Goal: Transaction & Acquisition: Purchase product/service

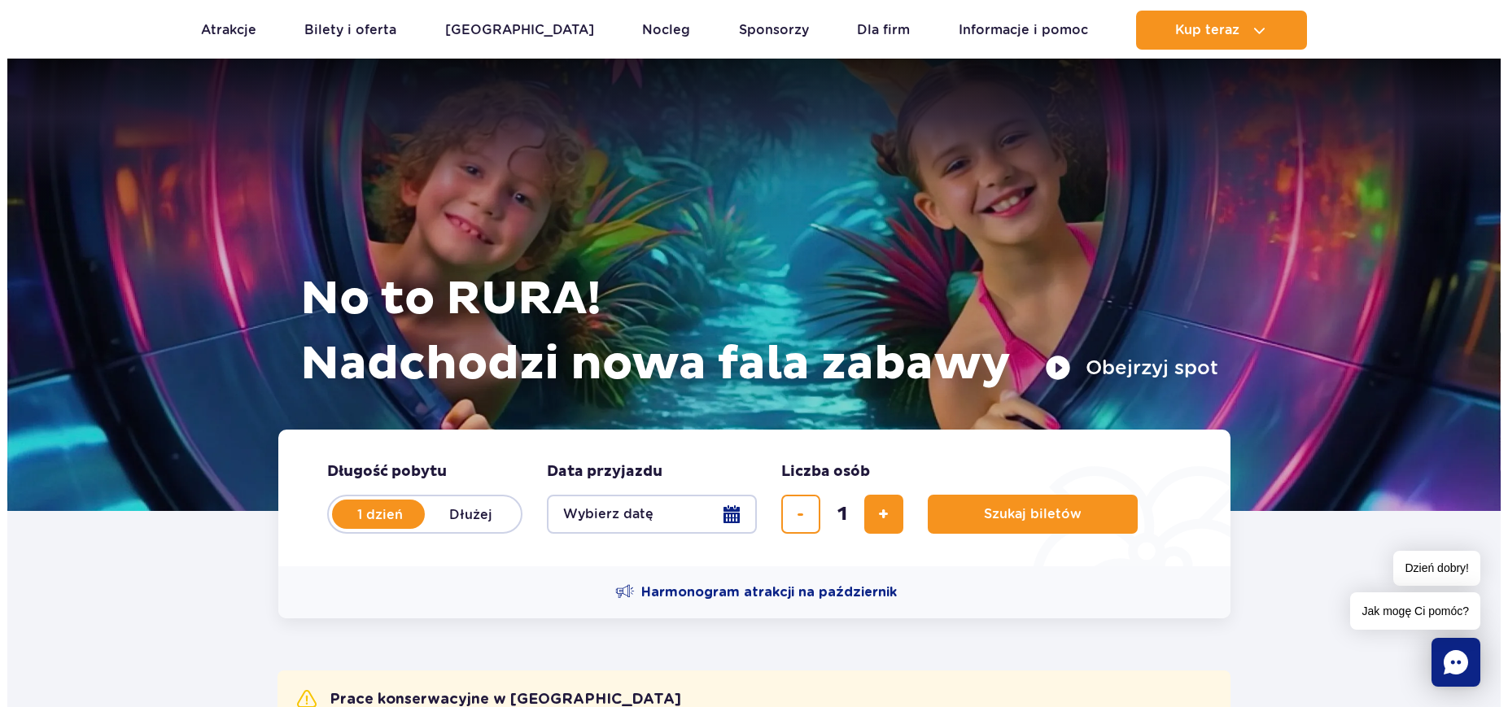
scroll to position [102, 0]
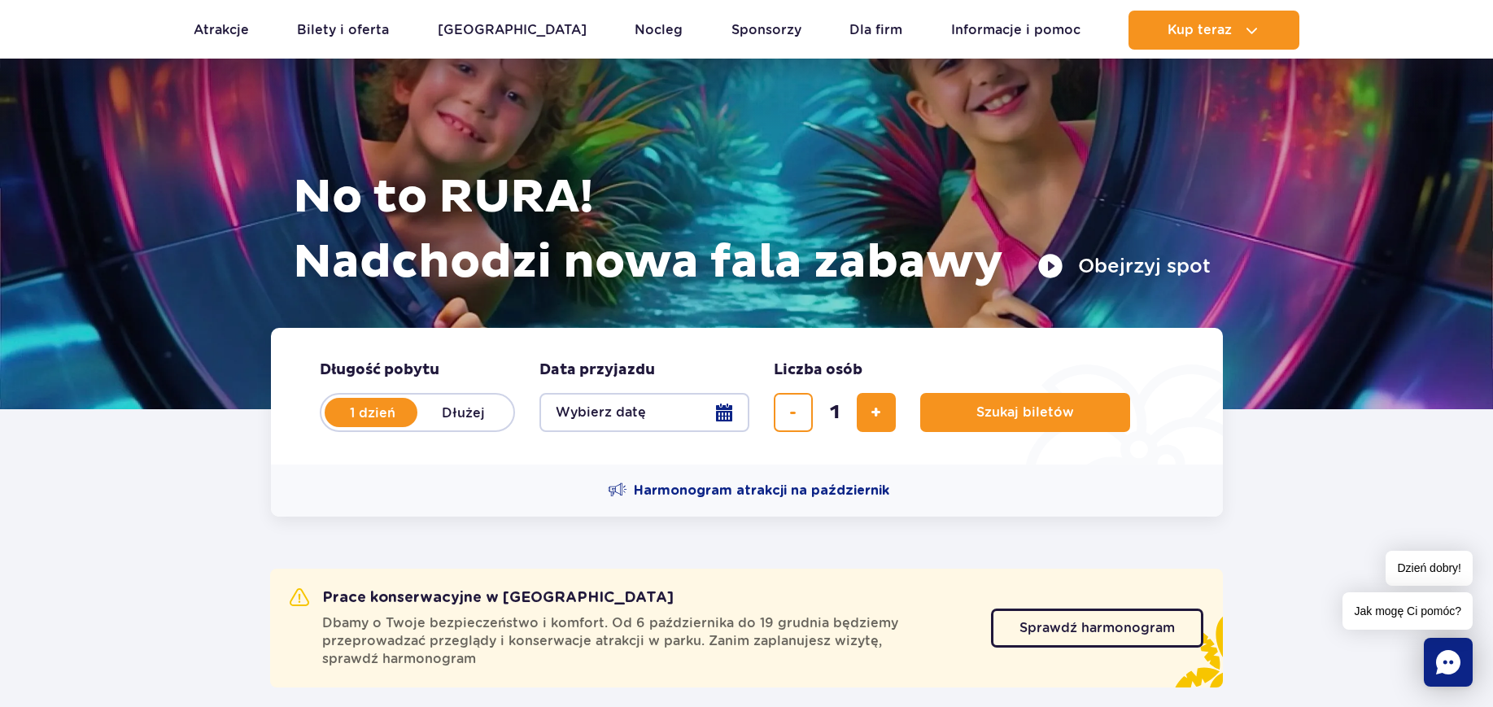
click at [721, 415] on button "Wybierz datę" at bounding box center [644, 412] width 210 height 39
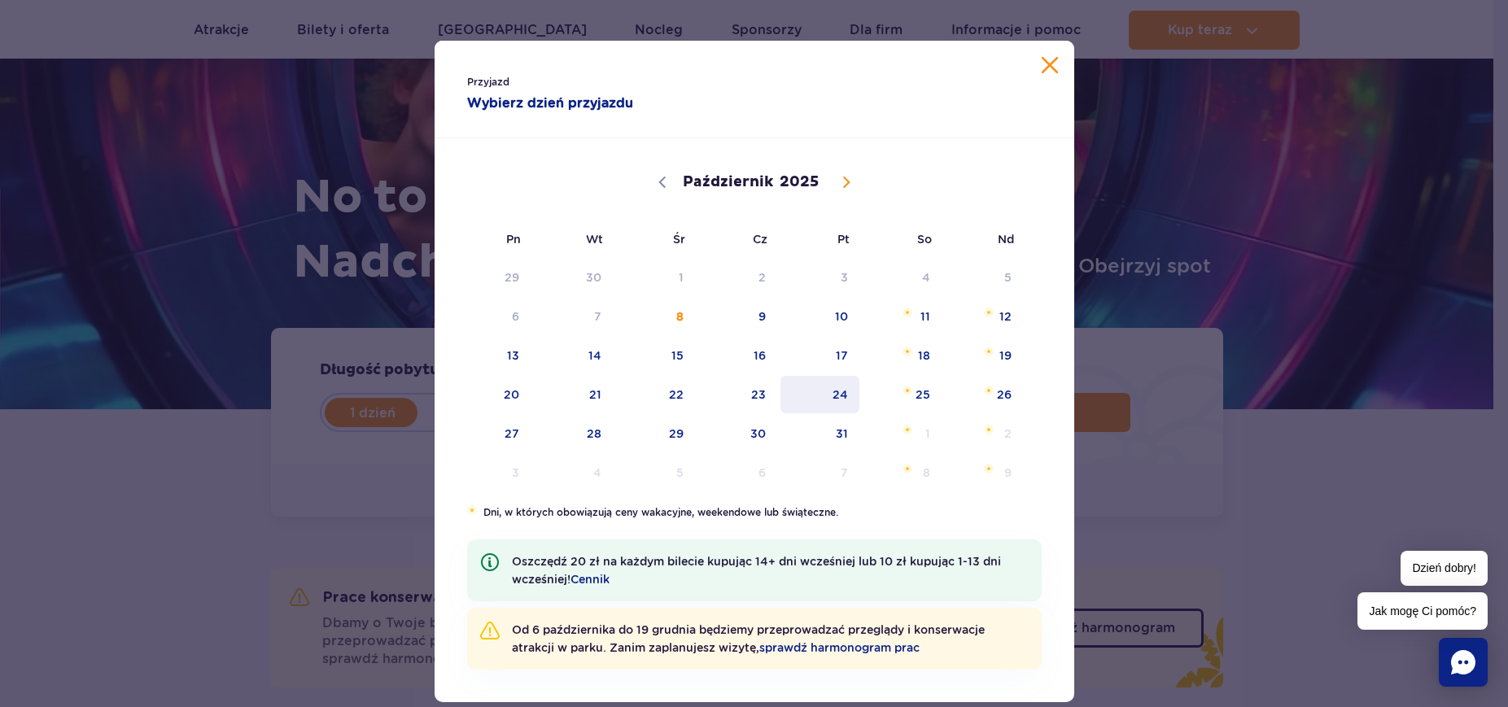
click at [816, 394] on span "24" at bounding box center [820, 394] width 82 height 37
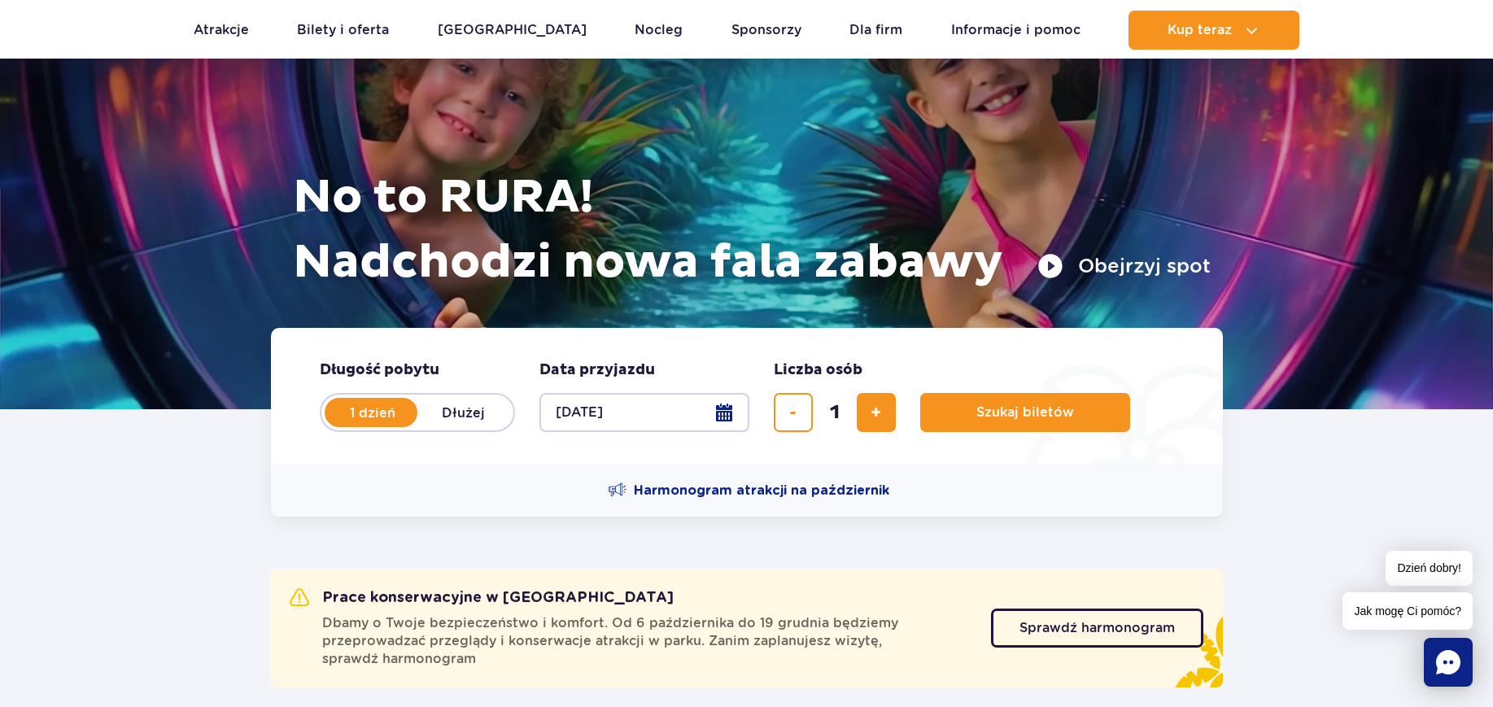
click at [730, 412] on button "[DATE]" at bounding box center [644, 412] width 210 height 39
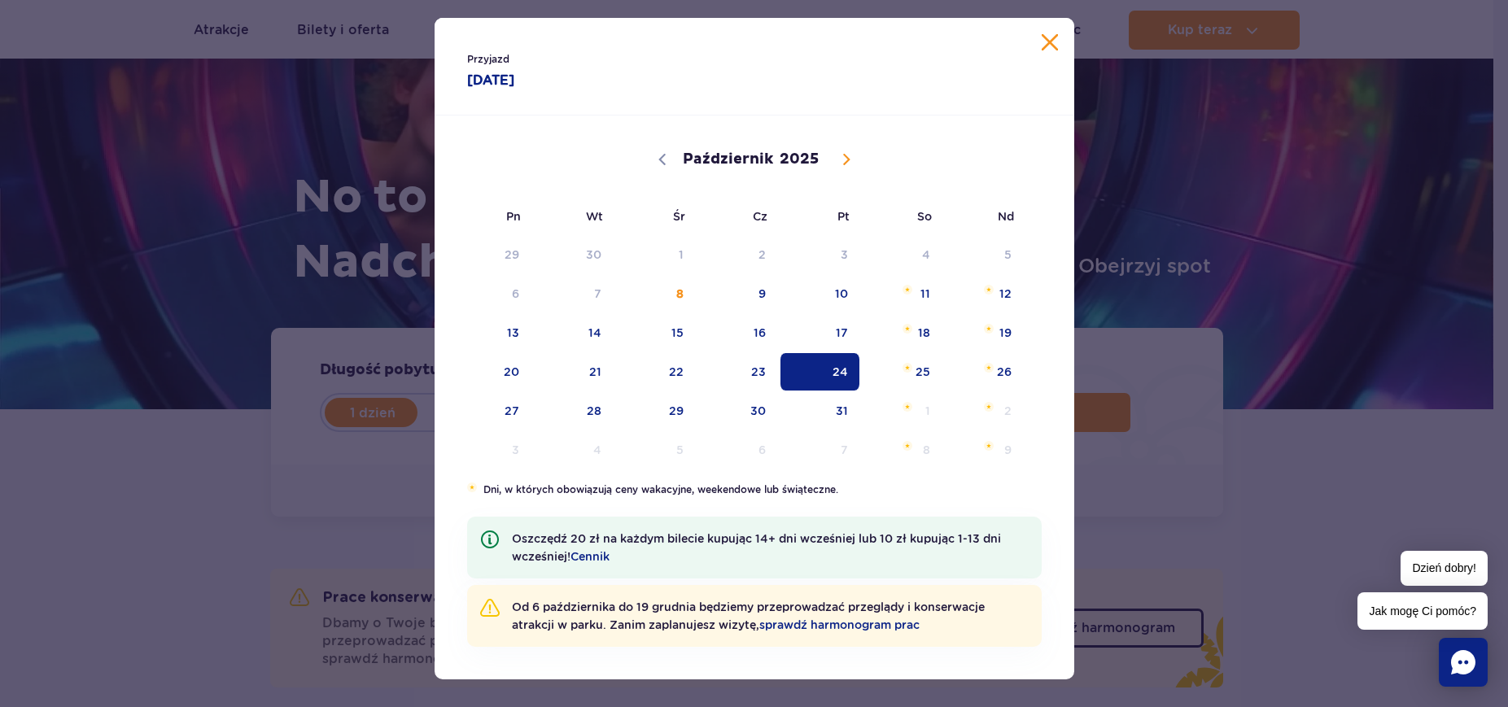
scroll to position [36, 0]
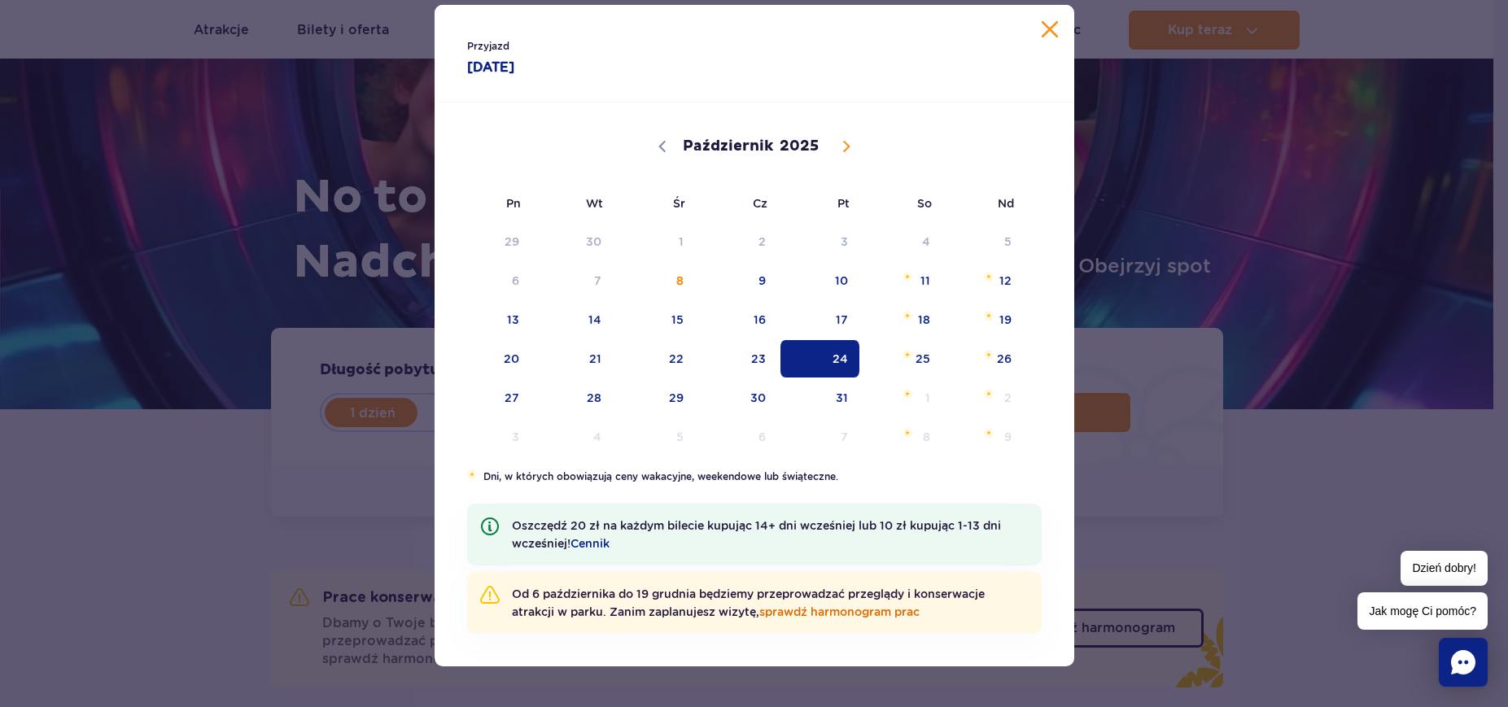
click at [792, 609] on link "sprawdź harmonogram prac" at bounding box center [839, 611] width 160 height 13
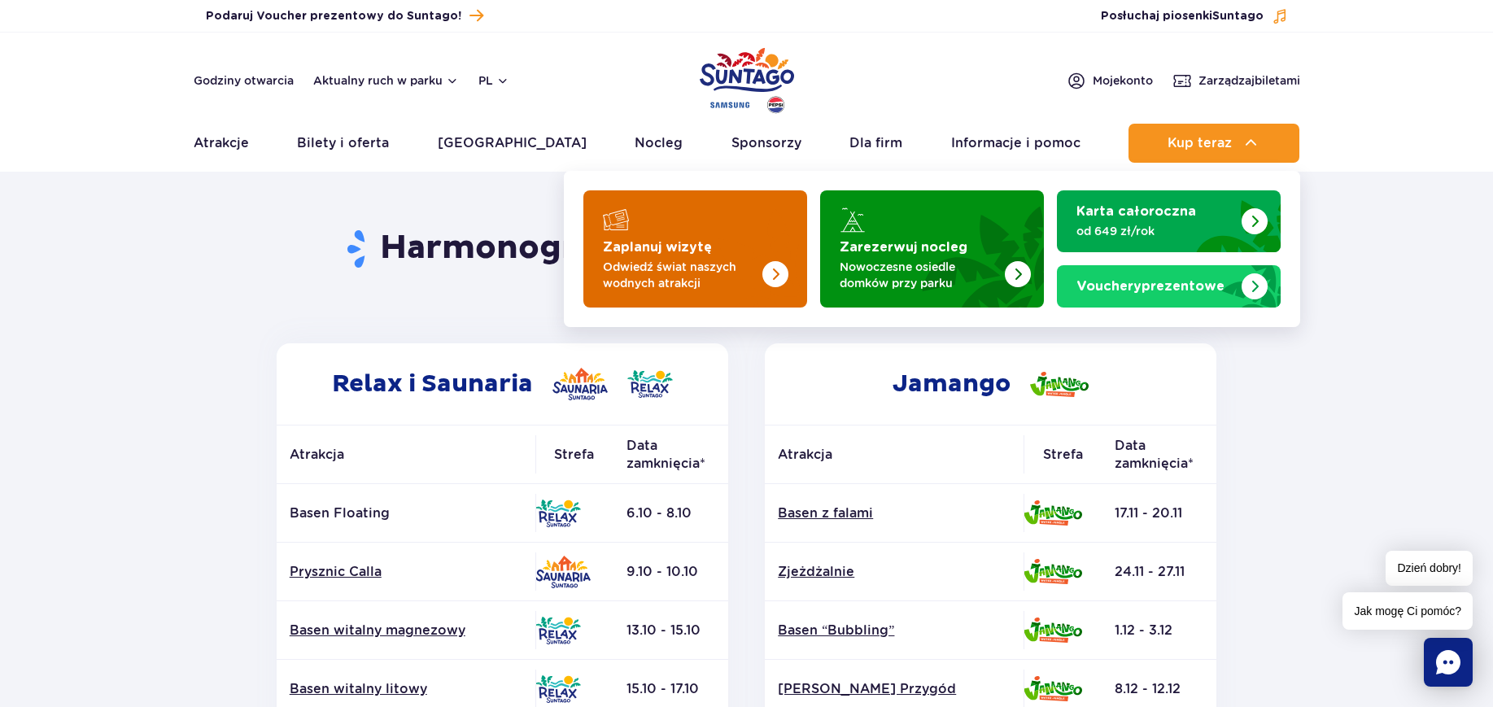
click at [735, 256] on img "Zaplanuj wizytę" at bounding box center [742, 244] width 129 height 127
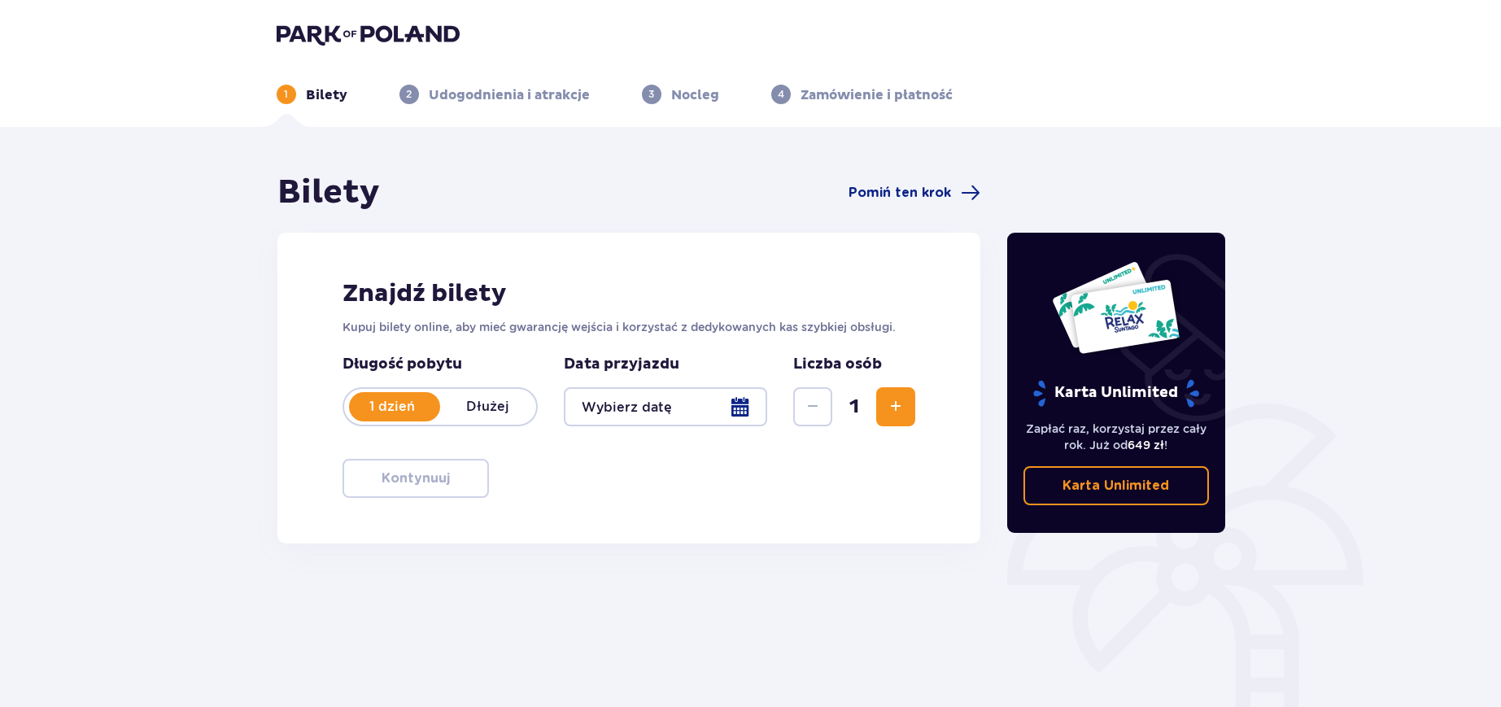
click at [735, 407] on div at bounding box center [666, 406] width 204 height 39
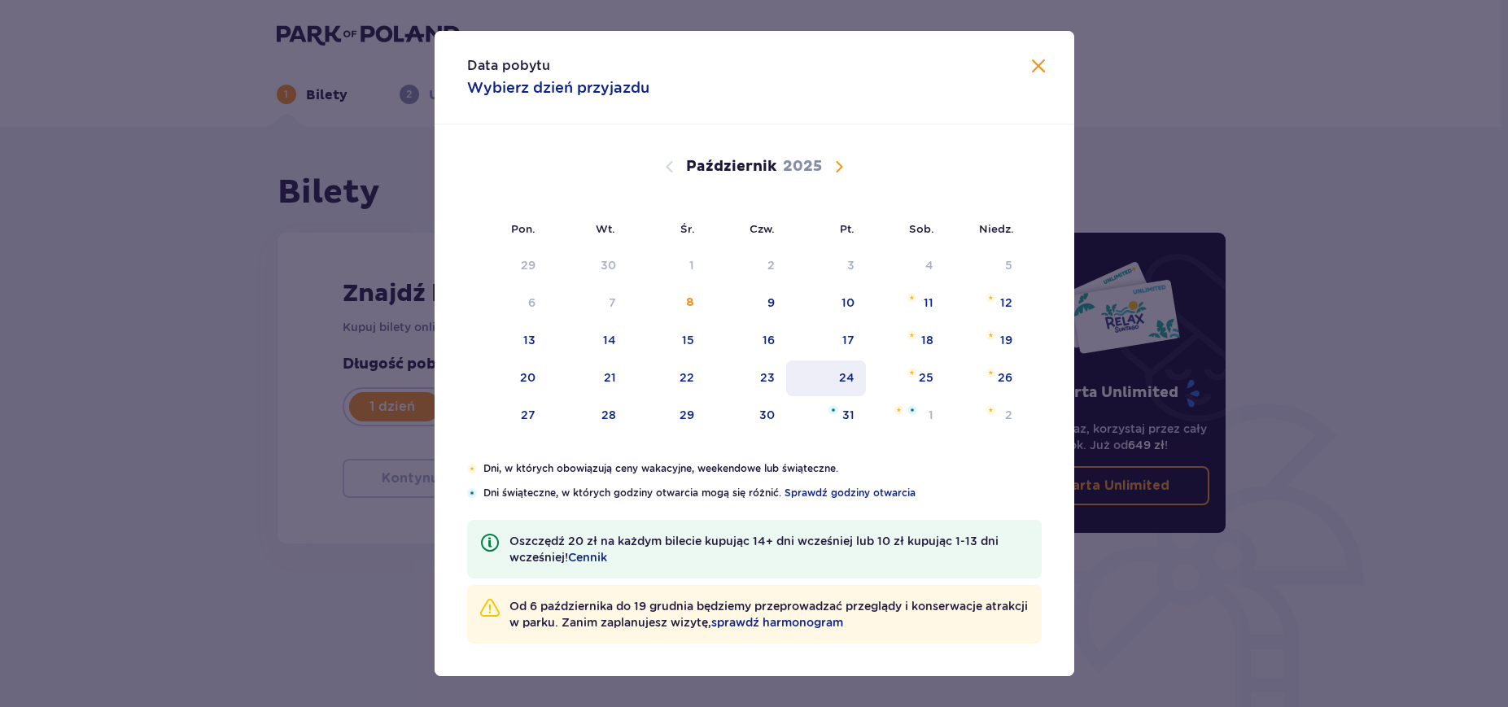
click at [837, 373] on div "24" at bounding box center [826, 378] width 81 height 36
type input "[DATE]"
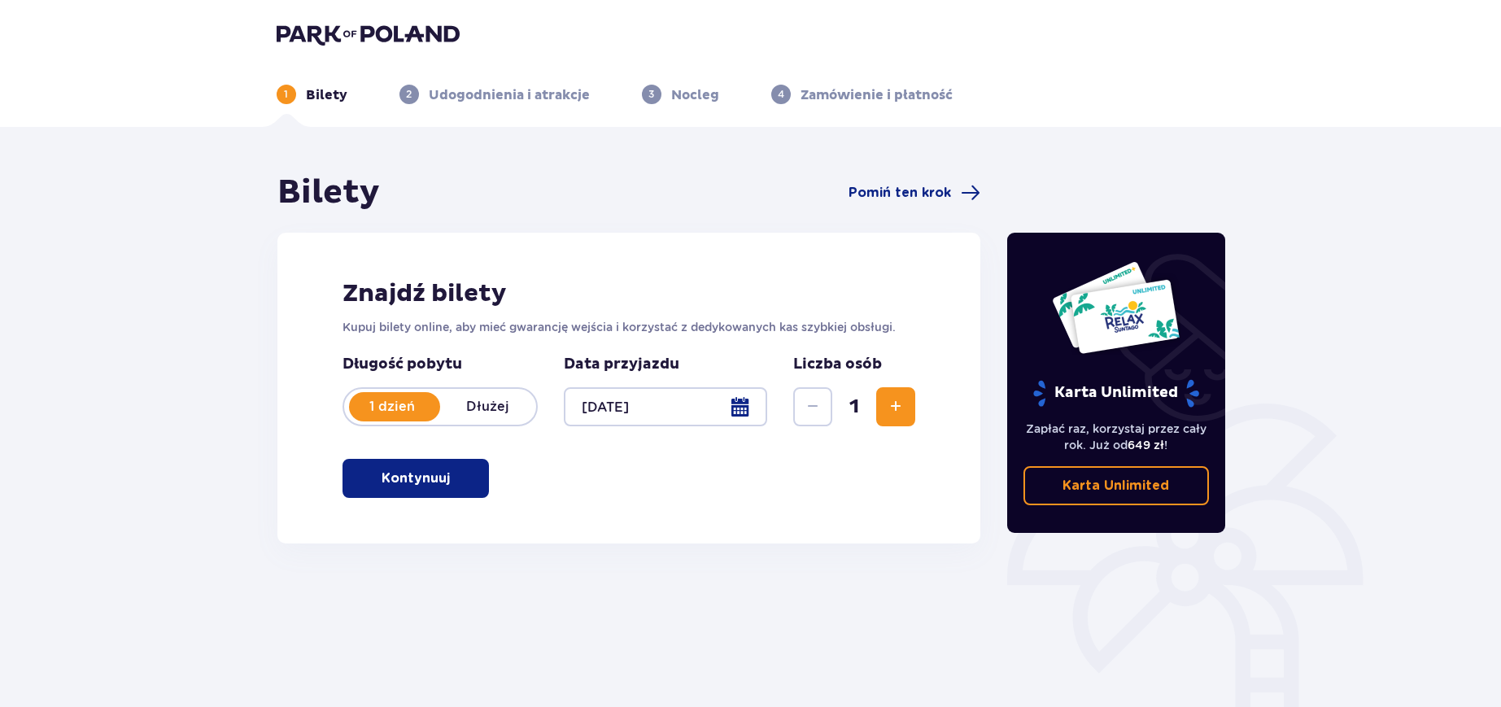
click at [407, 487] on p "Kontynuuj" at bounding box center [416, 479] width 68 height 18
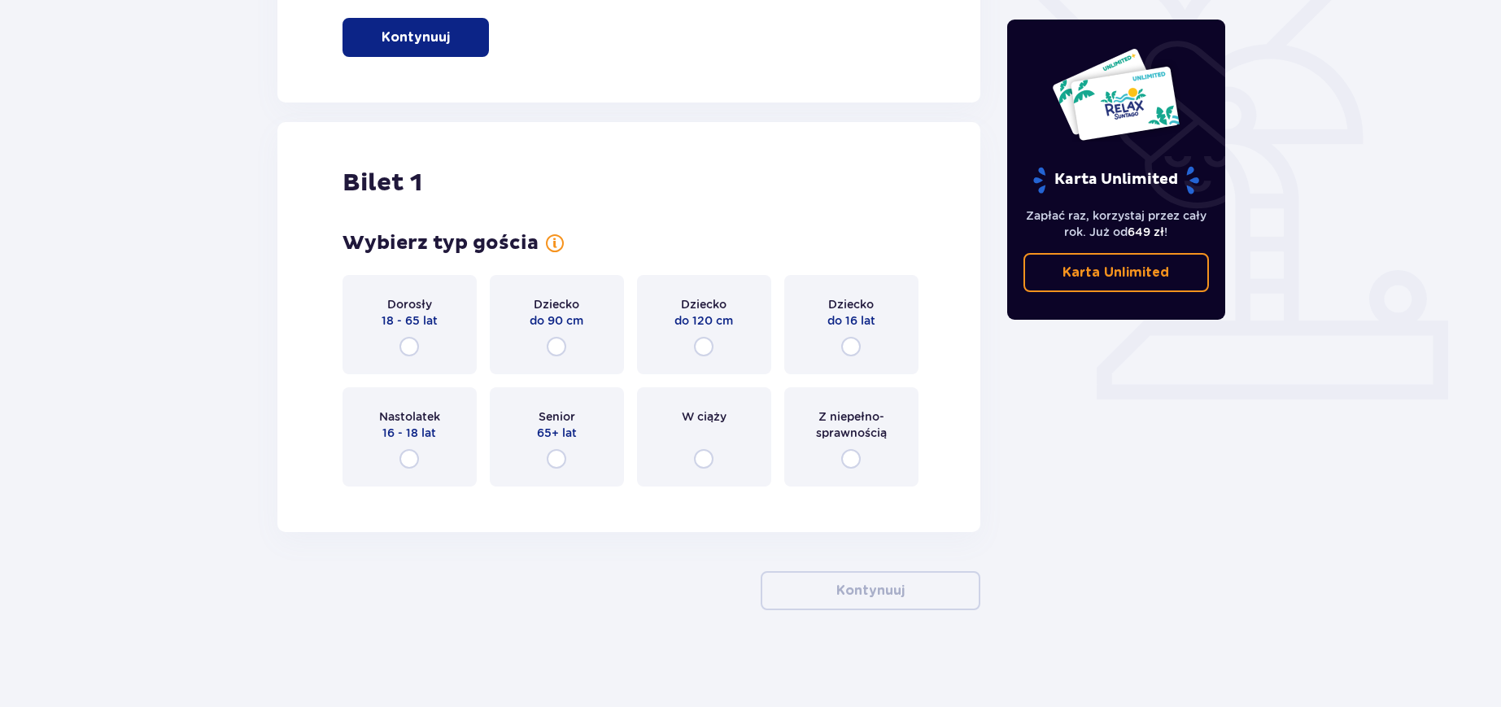
scroll to position [442, 0]
click at [428, 474] on div "Nastolatek 16 - 18 lat" at bounding box center [410, 436] width 134 height 99
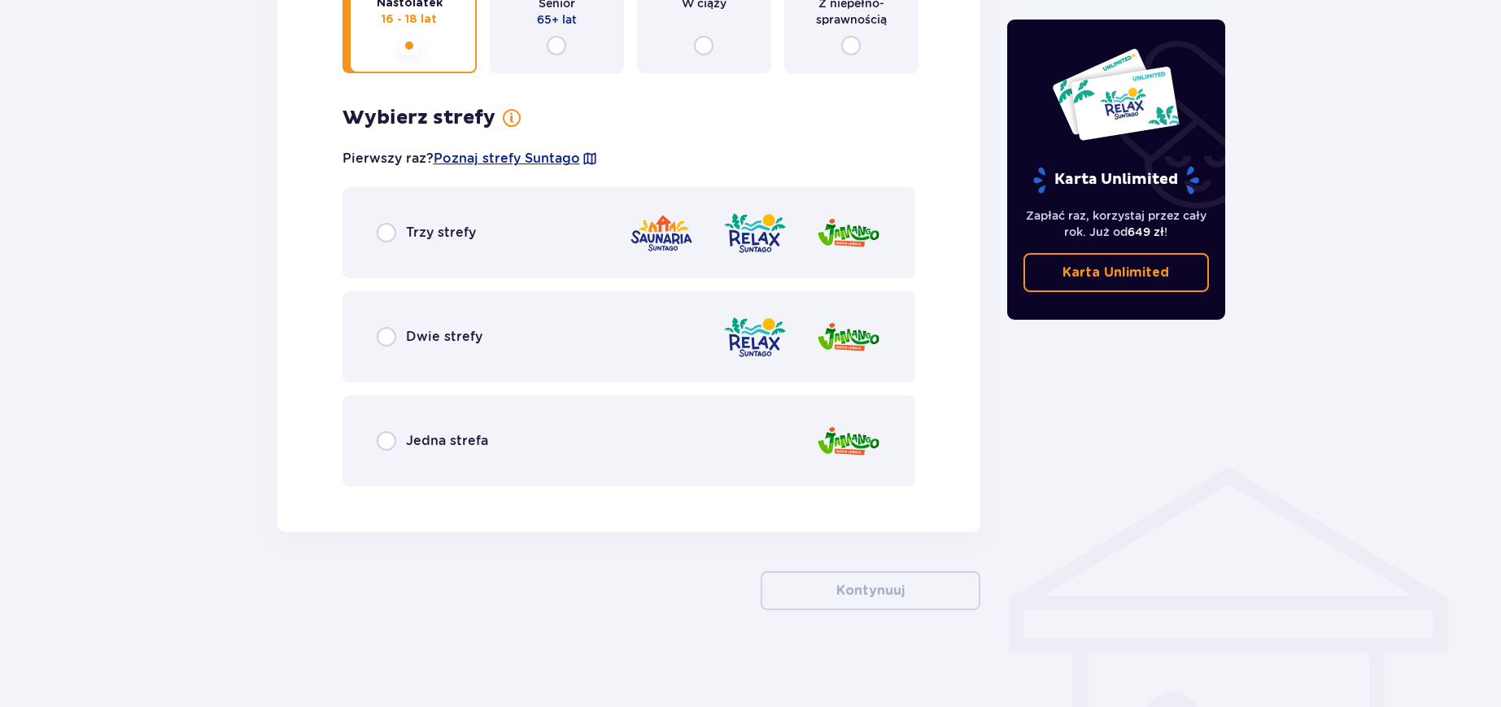
scroll to position [855, 0]
click at [425, 339] on span "Dwie strefy" at bounding box center [444, 336] width 76 height 18
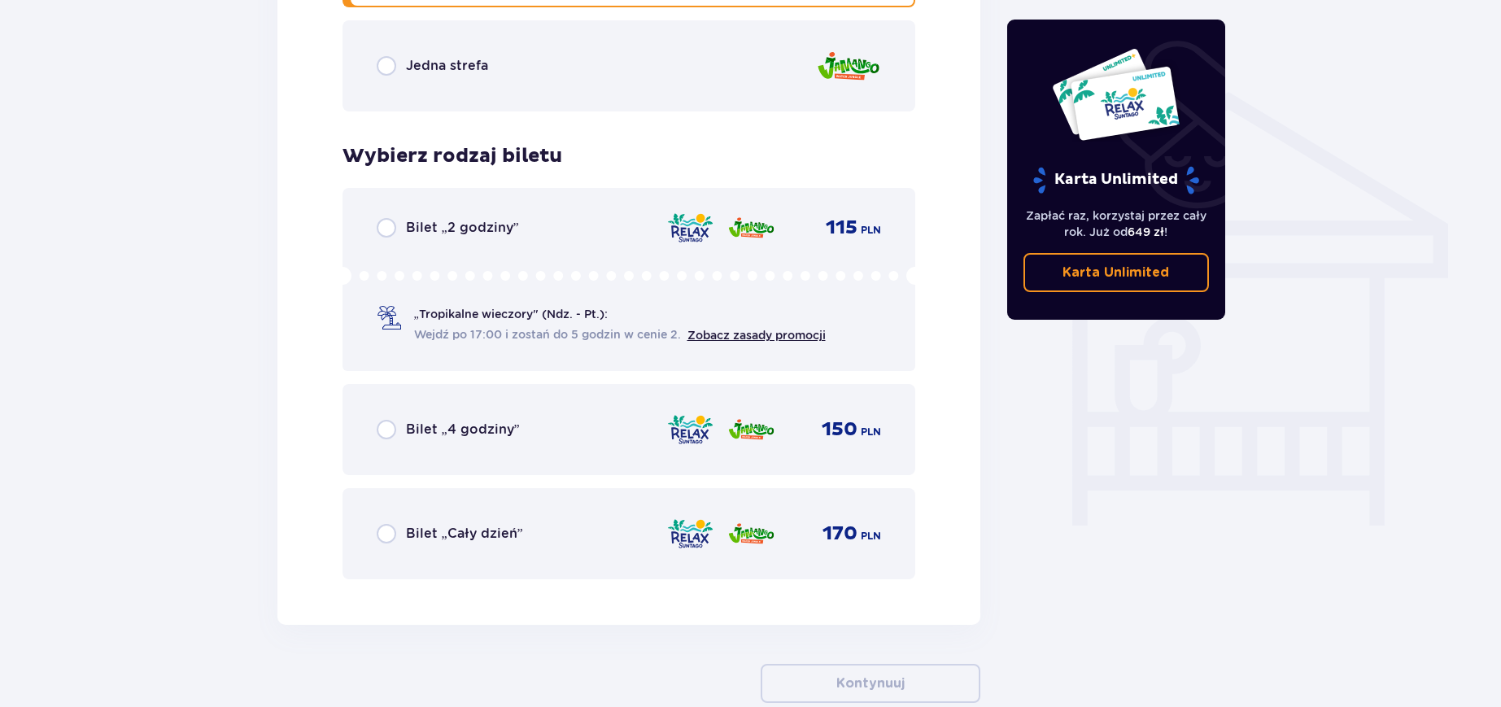
scroll to position [1323, 0]
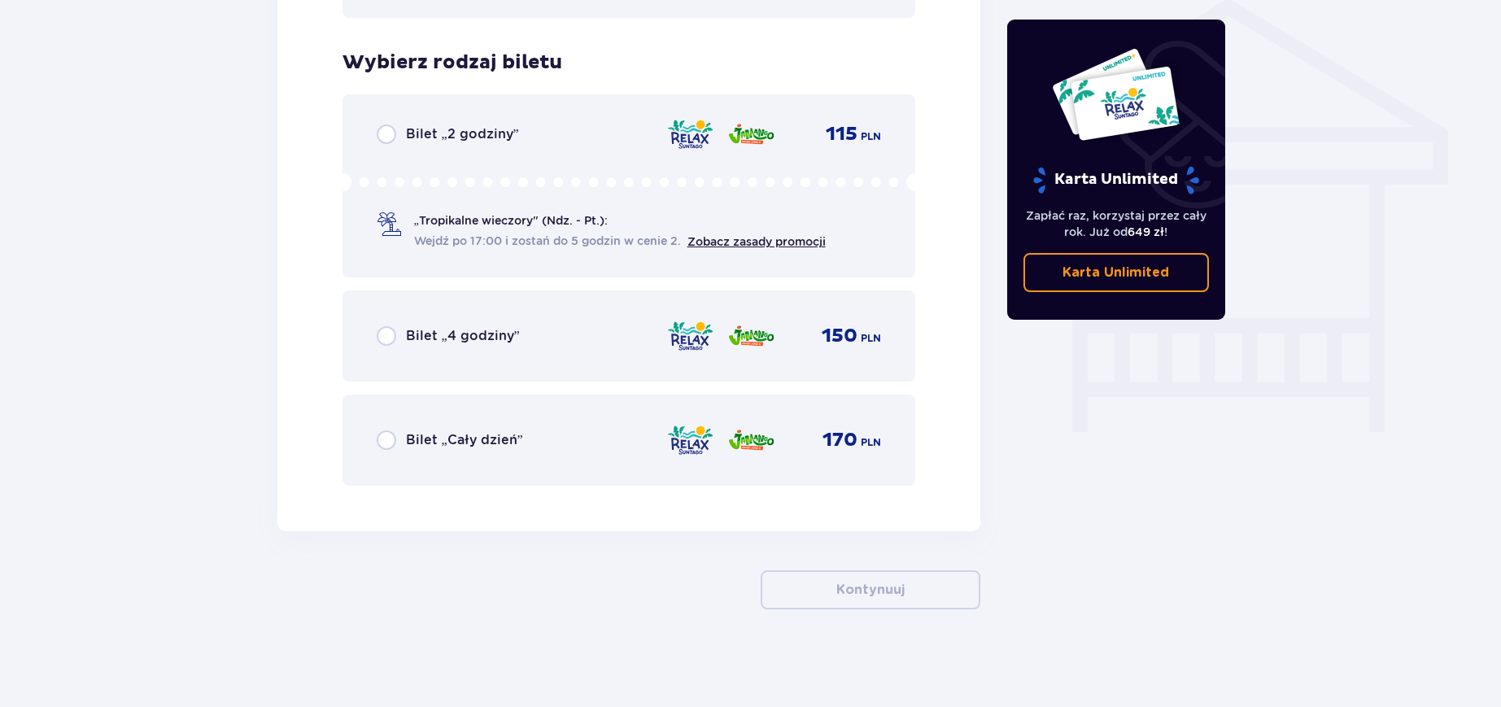
click at [516, 448] on span "Bilet „Cały dzień”" at bounding box center [464, 440] width 117 height 18
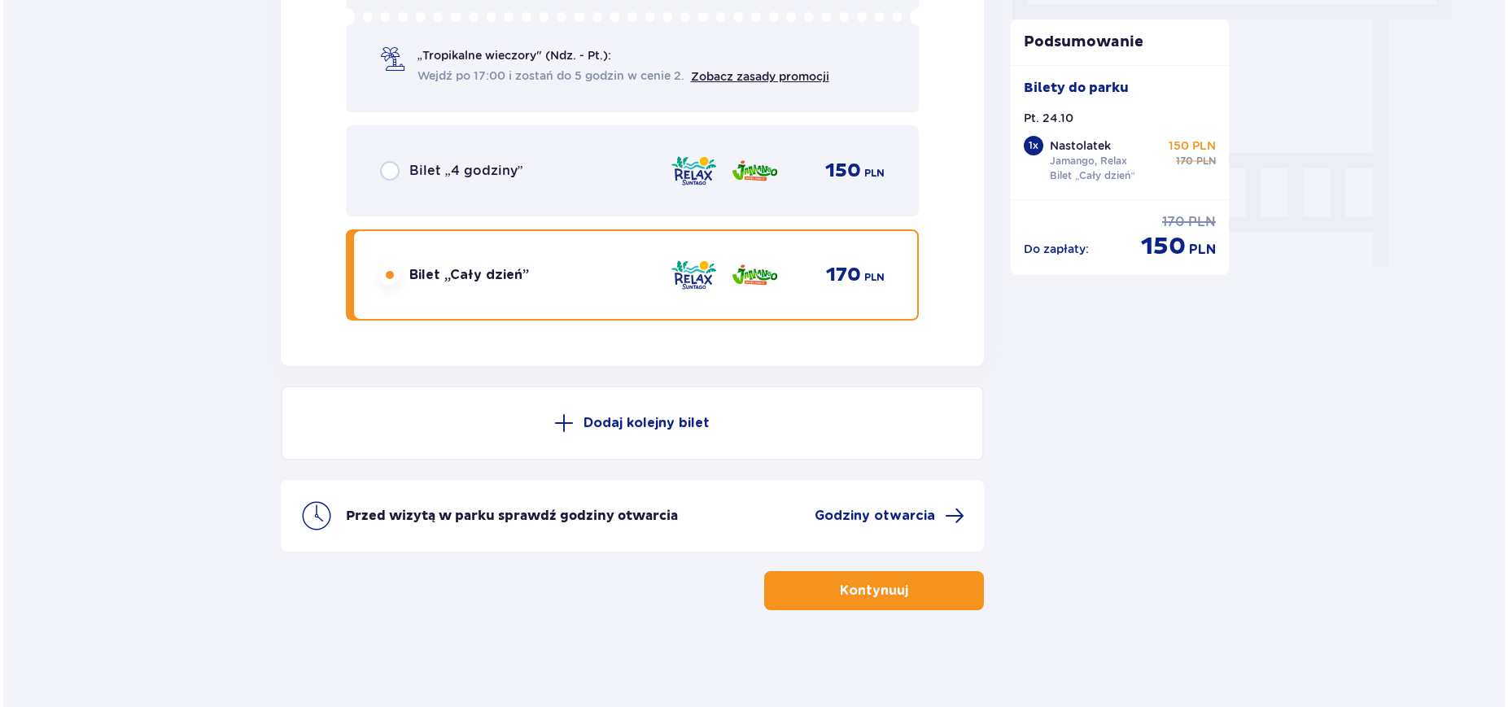
scroll to position [1489, 0]
click at [871, 510] on span "Godziny otwarcia" at bounding box center [871, 515] width 120 height 18
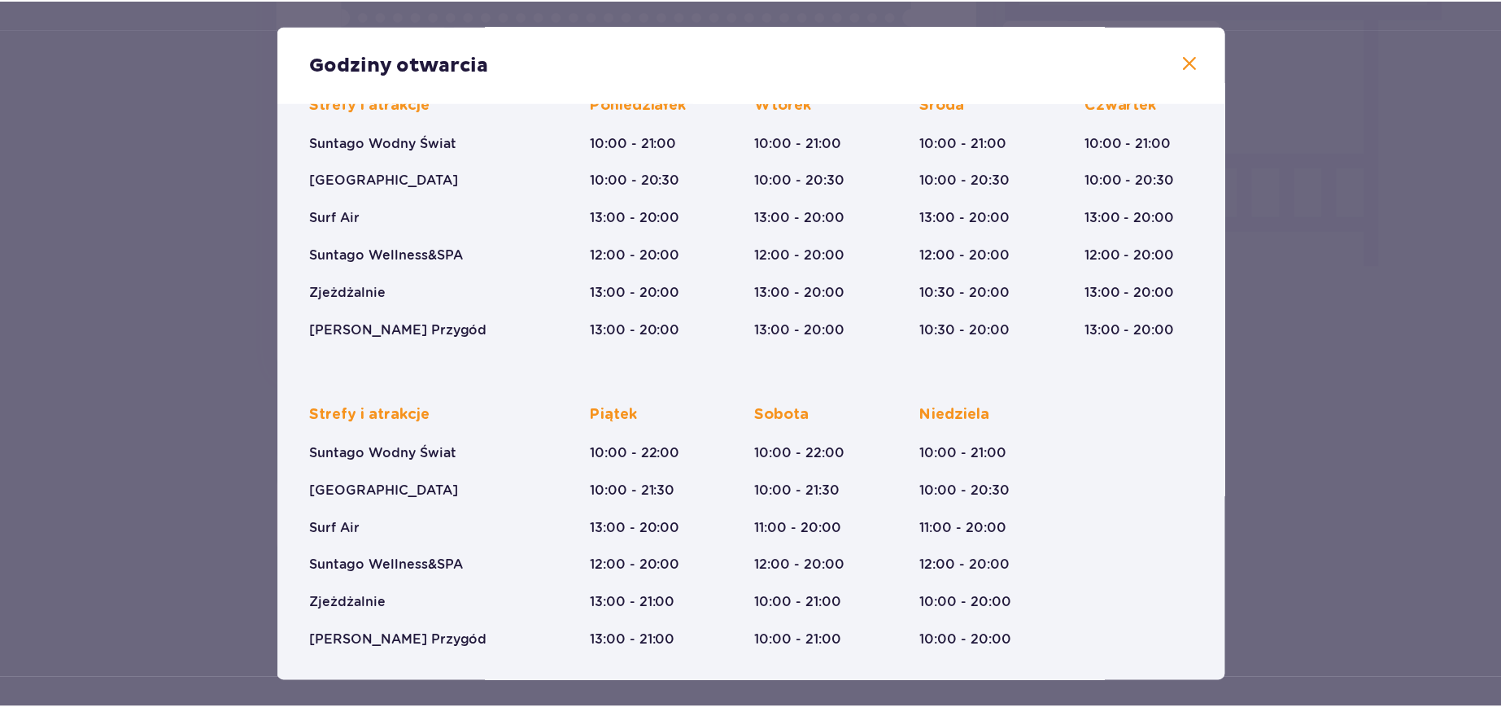
scroll to position [154, 0]
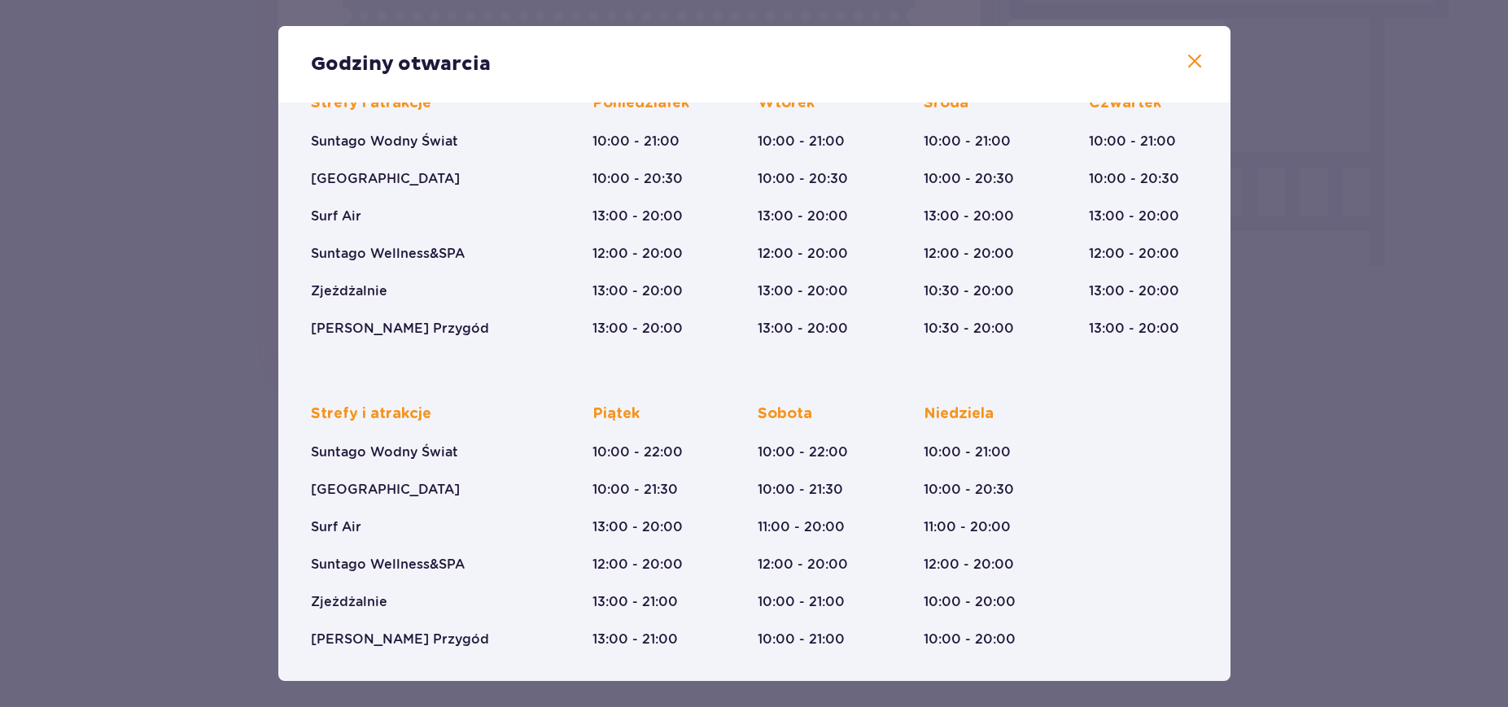
click button at bounding box center [1195, 62] width 20 height 20
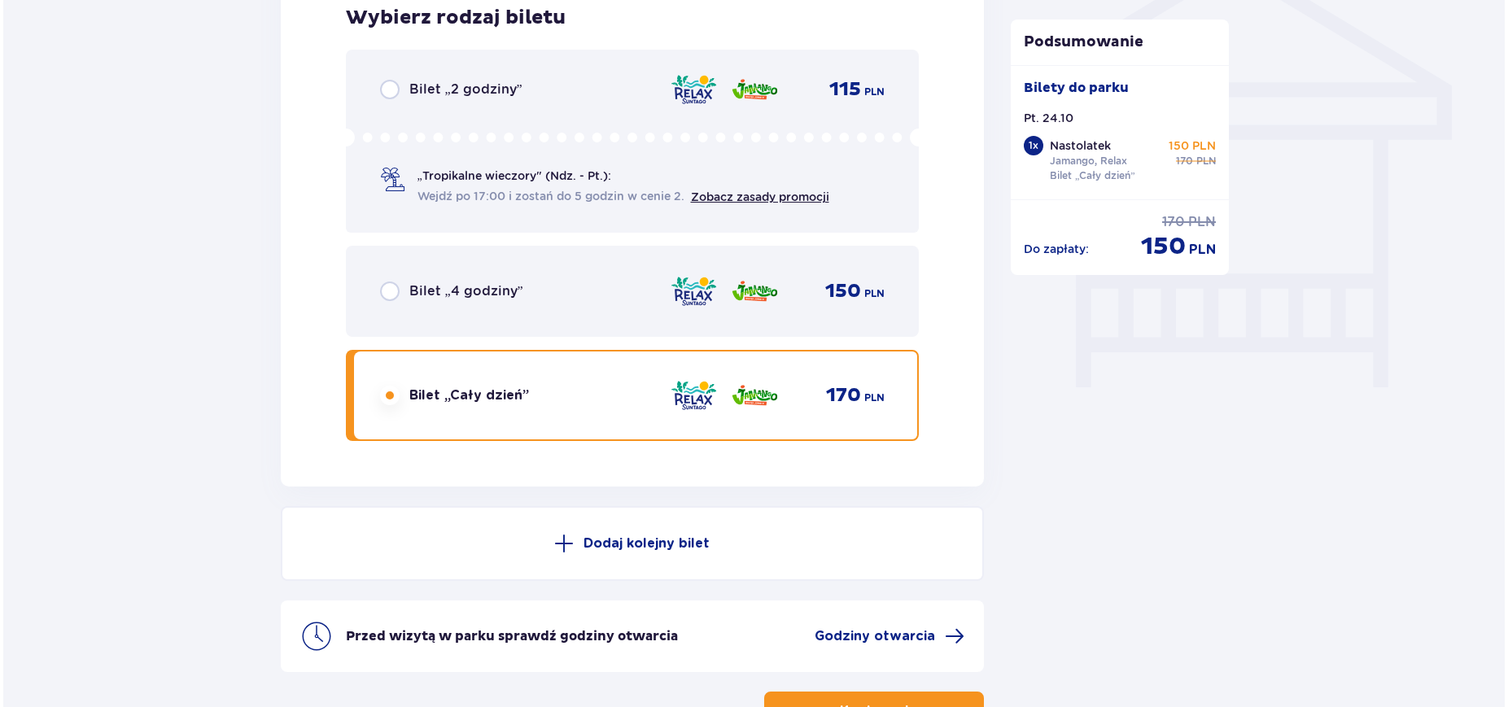
scroll to position [1489, 0]
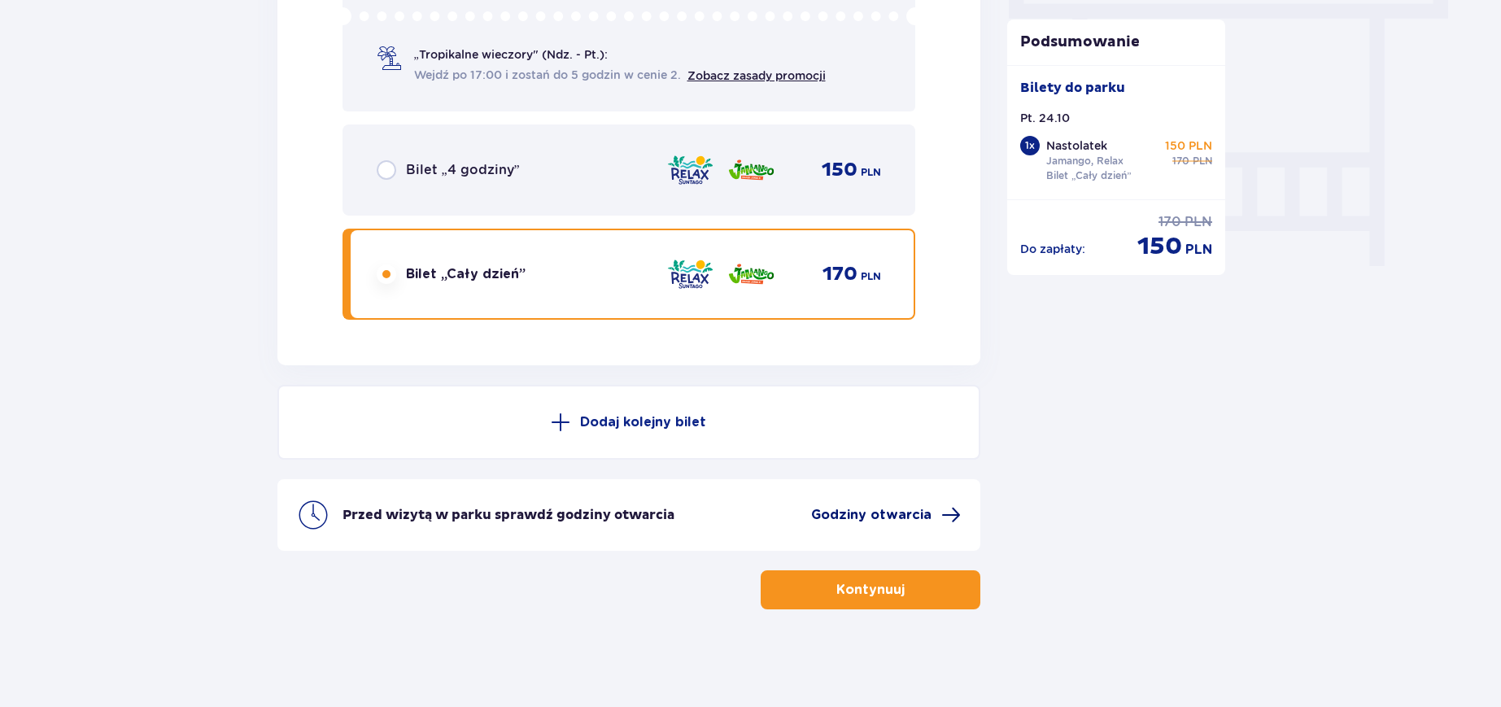
click at [886, 522] on span "Godziny otwarcia" at bounding box center [871, 515] width 120 height 18
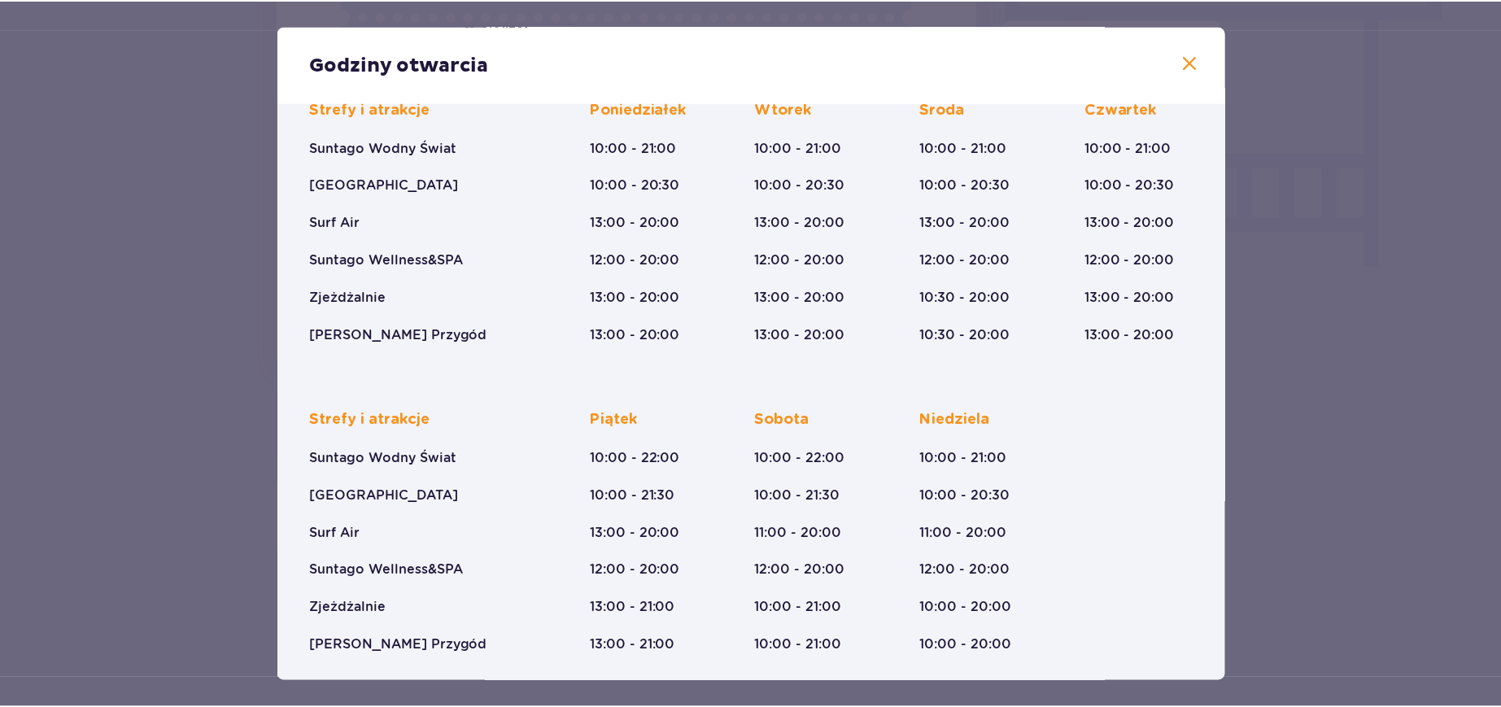
scroll to position [154, 0]
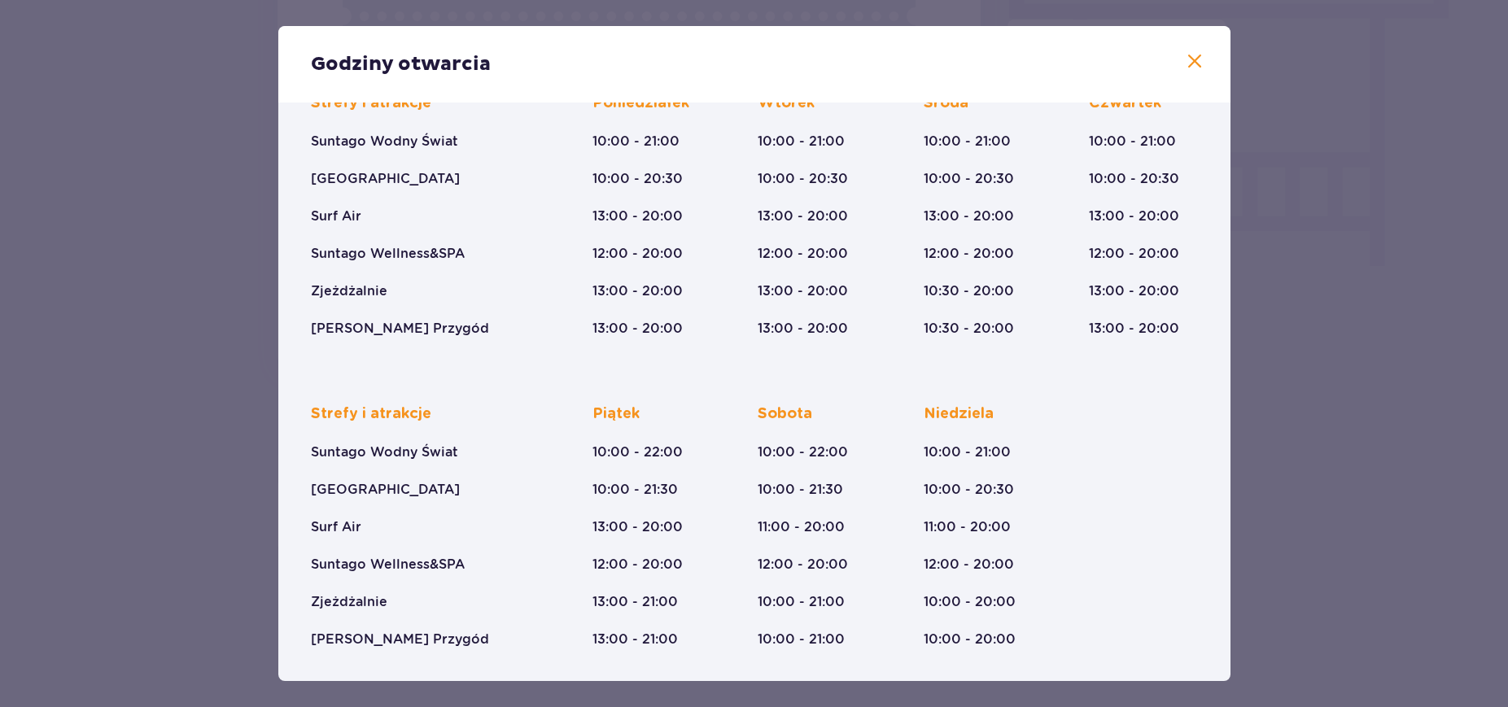
click at [1173, 69] on div "Godziny otwarcia" at bounding box center [754, 64] width 952 height 76
click at [1195, 68] on span at bounding box center [1195, 62] width 20 height 20
